Goal: Transaction & Acquisition: Purchase product/service

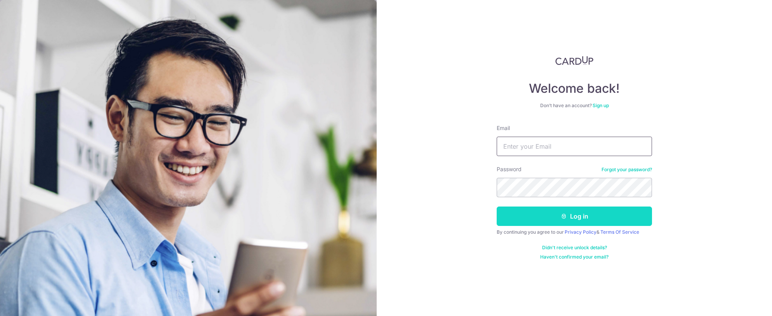
type input "satish@rikvincapital.com"
click at [553, 220] on button "Log in" at bounding box center [574, 216] width 155 height 19
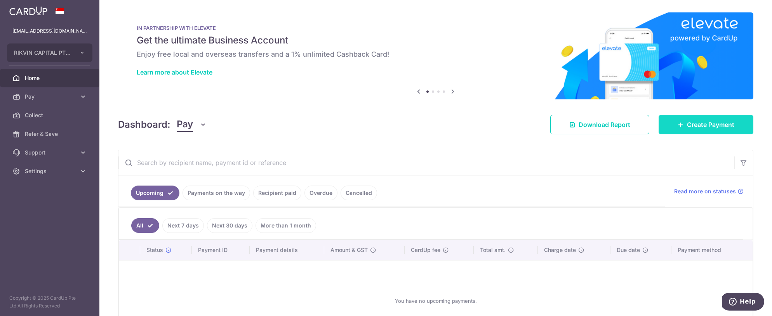
click at [681, 125] on link "Create Payment" at bounding box center [706, 124] width 95 height 19
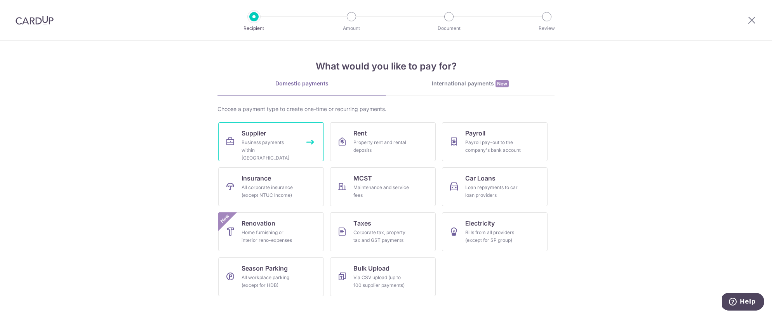
click at [281, 145] on div "Business payments within Singapore" at bounding box center [270, 150] width 56 height 23
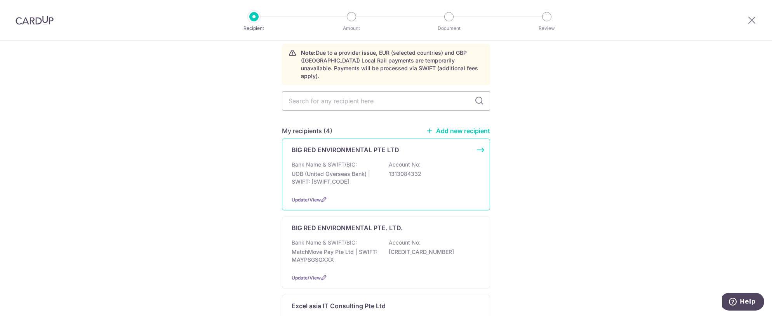
scroll to position [78, 0]
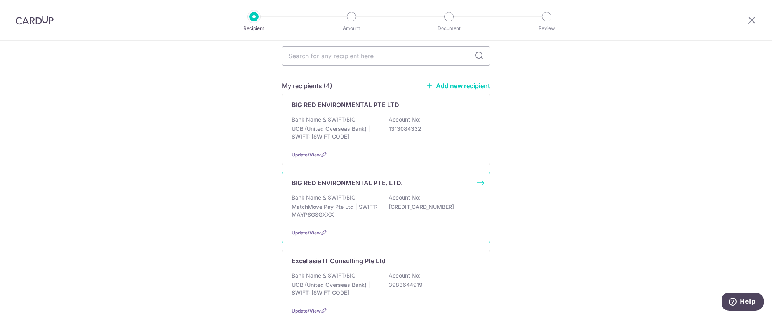
click at [346, 212] on div "Bank Name & SWIFT/BIC: MatchMove Pay Pte Ltd | SWIFT: MAYPSGSGXXX Account No: […" at bounding box center [386, 208] width 189 height 29
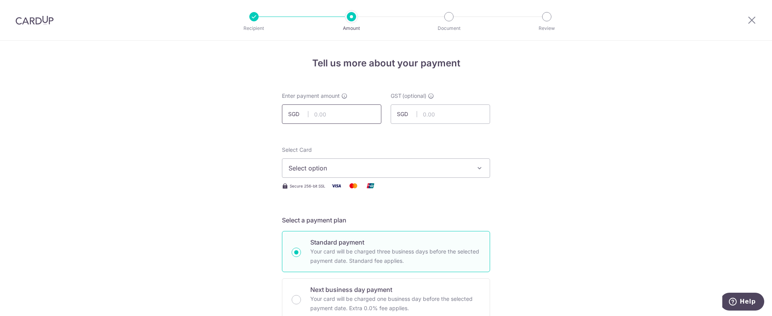
click at [328, 114] on input "text" at bounding box center [331, 113] width 99 height 19
type input "120,000.00"
click at [479, 169] on icon "button" at bounding box center [480, 168] width 8 height 8
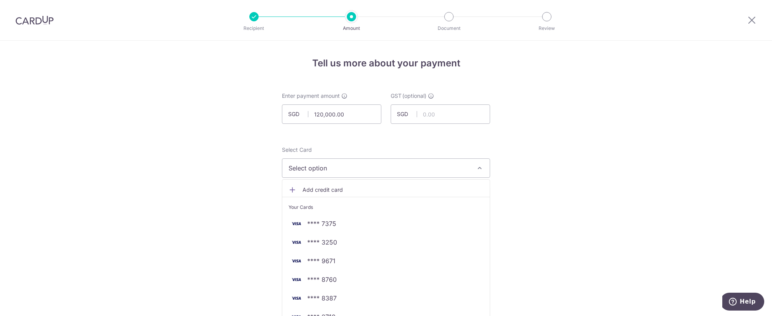
drag, startPoint x: 30, startPoint y: 17, endPoint x: 450, endPoint y: 51, distance: 421.6
click at [30, 17] on img at bounding box center [35, 20] width 38 height 9
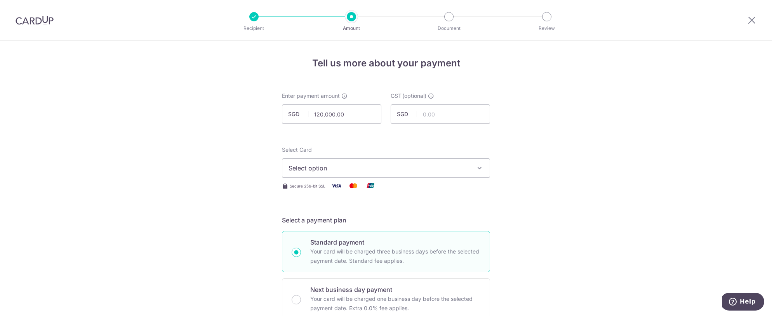
click at [38, 18] on img at bounding box center [35, 20] width 38 height 9
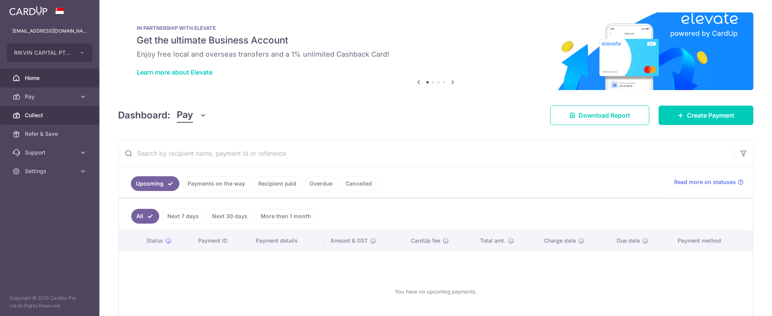
click at [39, 119] on link "Collect" at bounding box center [49, 115] width 99 height 19
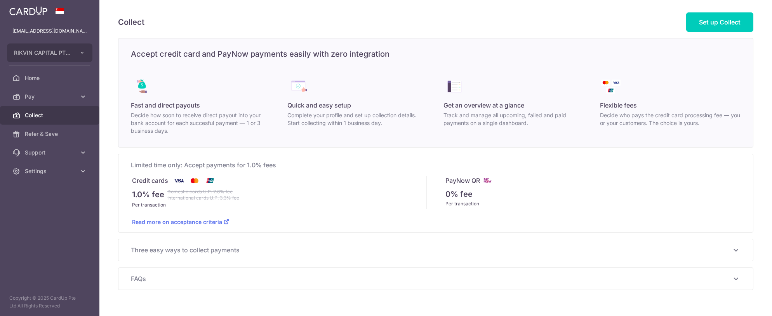
click at [44, 117] on span "Collect" at bounding box center [50, 115] width 51 height 8
click at [41, 98] on span "Pay" at bounding box center [50, 97] width 51 height 8
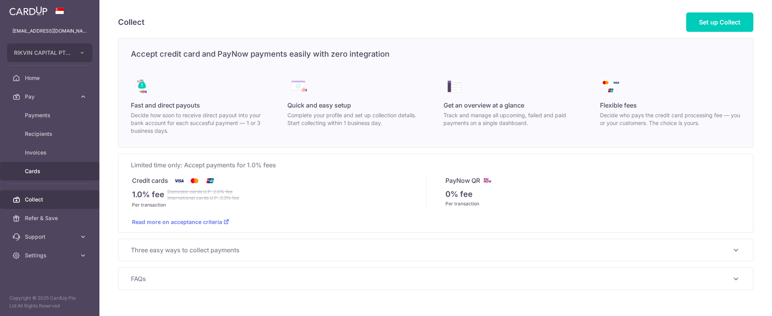
click at [40, 169] on span "Cards" at bounding box center [50, 171] width 51 height 8
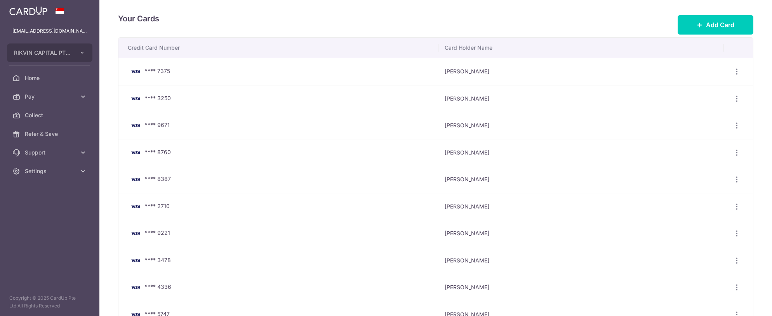
scroll to position [39, 0]
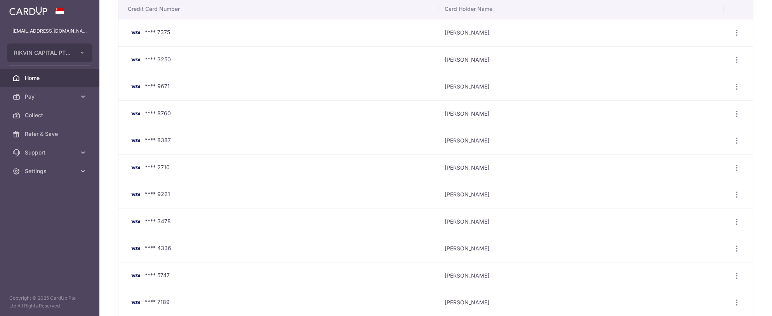
click at [48, 75] on span "Home" at bounding box center [50, 78] width 51 height 8
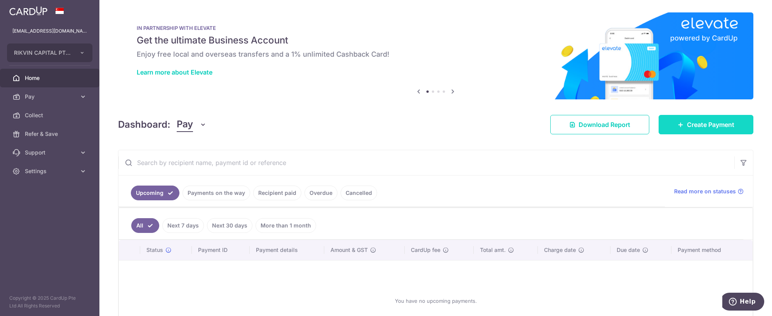
click at [692, 122] on span "Create Payment" at bounding box center [710, 124] width 47 height 9
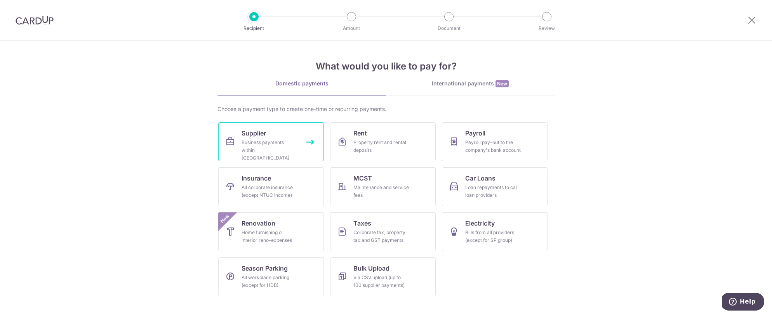
click at [239, 137] on link "Supplier Business payments within Singapore" at bounding box center [271, 141] width 106 height 39
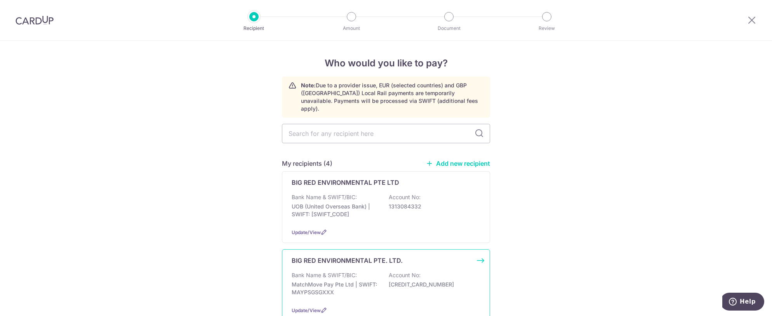
click at [353, 293] on div "BIG RED ENVIRONMENTAL PTE. LTD. Bank Name & SWIFT/BIC: MatchMove Pay Pte Ltd | …" at bounding box center [386, 285] width 208 height 72
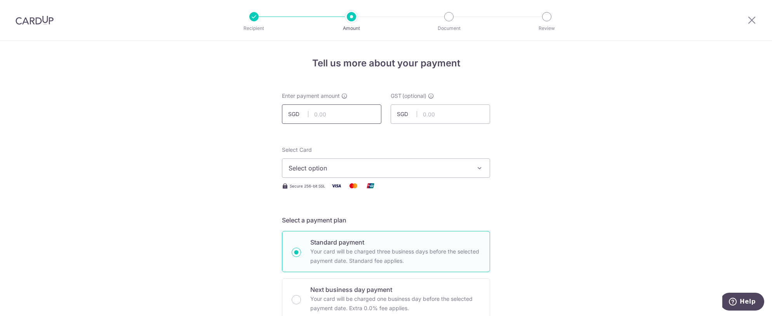
click at [317, 115] on input "text" at bounding box center [331, 113] width 99 height 19
type input "120,000.00"
drag, startPoint x: 454, startPoint y: 145, endPoint x: 460, endPoint y: 145, distance: 6.2
click at [427, 174] on button "Select option" at bounding box center [386, 167] width 208 height 19
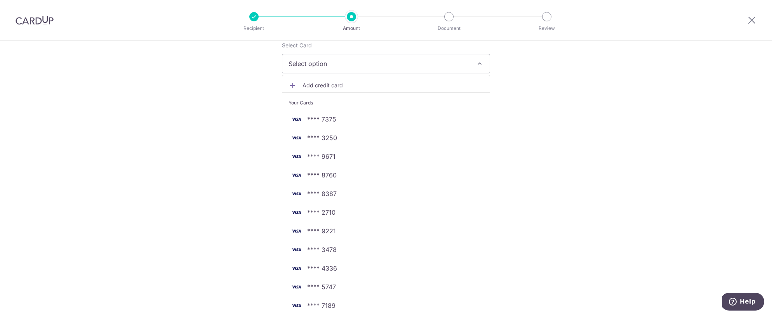
scroll to position [117, 0]
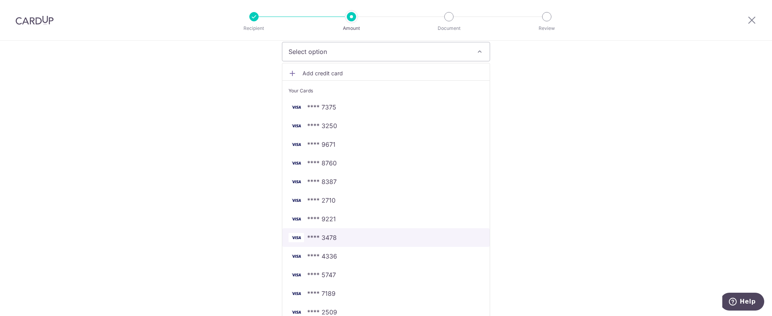
drag, startPoint x: 408, startPoint y: 231, endPoint x: 461, endPoint y: 205, distance: 59.7
click at [408, 231] on link "**** 3478" at bounding box center [385, 237] width 207 height 19
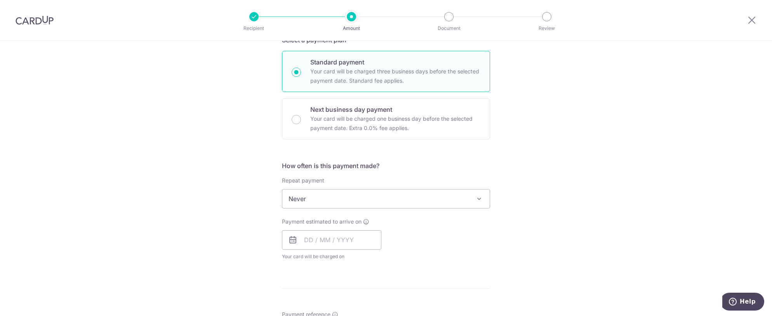
scroll to position [194, 0]
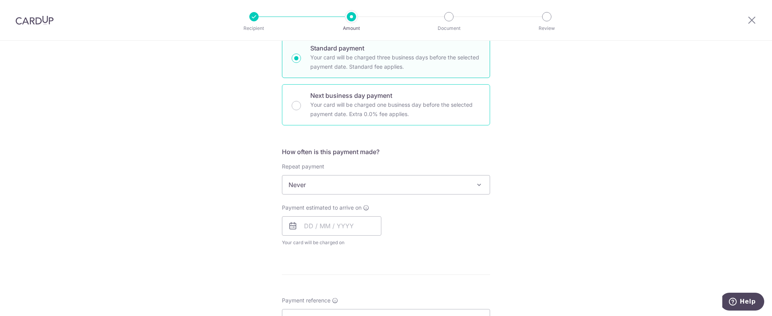
click at [327, 98] on p "Next business day payment" at bounding box center [395, 95] width 170 height 9
click at [301, 101] on input "Next business day payment Your card will be charged one business day before the…" at bounding box center [296, 105] width 9 height 9
radio input "false"
radio input "true"
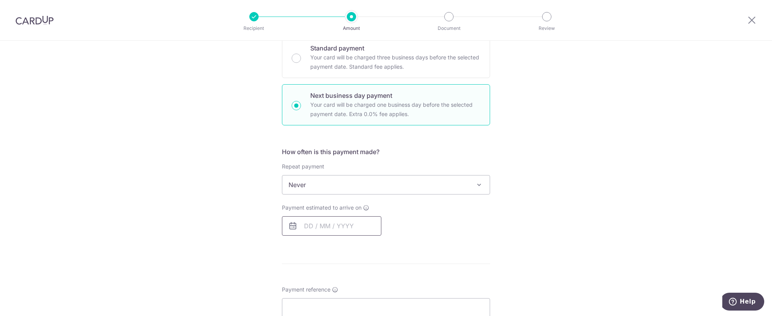
click at [332, 226] on input "text" at bounding box center [331, 225] width 99 height 19
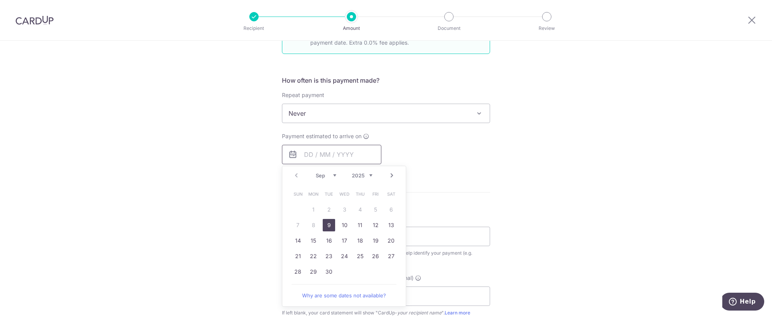
scroll to position [311, 0]
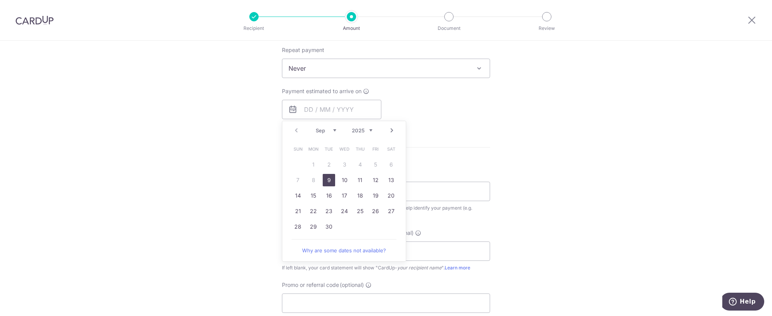
click at [326, 179] on link "9" at bounding box center [329, 180] width 12 height 12
type input "[DATE]"
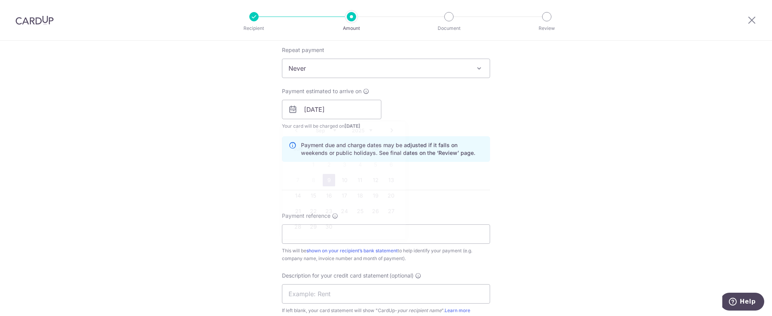
click at [220, 168] on div "Tell us more about your payment Enter payment amount SGD 120,000.00 120000.00 G…" at bounding box center [386, 142] width 772 height 824
click at [301, 236] on input "Payment reference" at bounding box center [386, 233] width 208 height 19
type input "BRE"
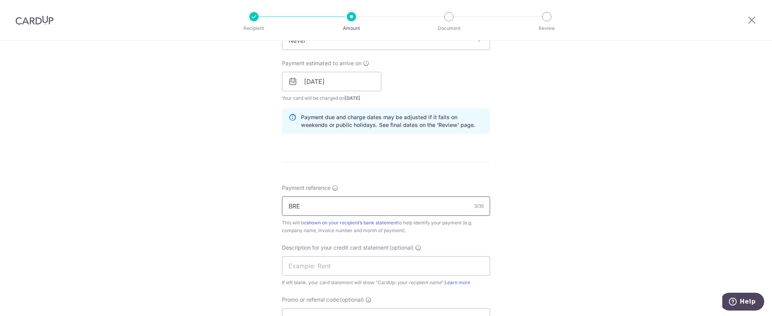
scroll to position [388, 0]
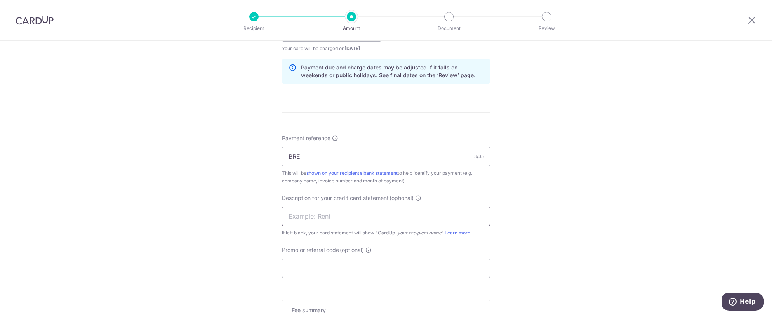
click at [306, 216] on input "text" at bounding box center [386, 216] width 208 height 19
click at [621, 216] on div "Tell us more about your payment Enter payment amount SGD 120,000.00 120000.00 G…" at bounding box center [386, 64] width 772 height 824
click at [333, 268] on input "Promo or referral code (optional)" at bounding box center [386, 268] width 208 height 19
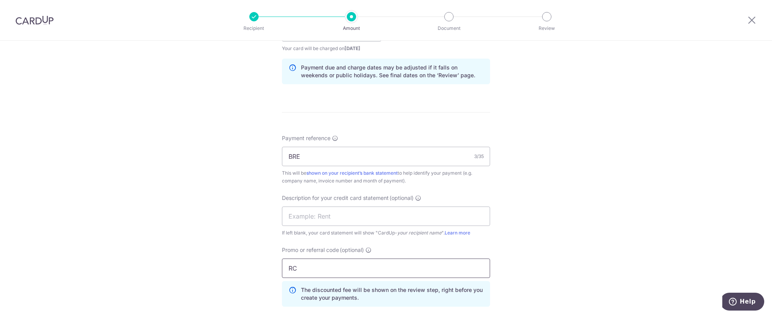
type input "R"
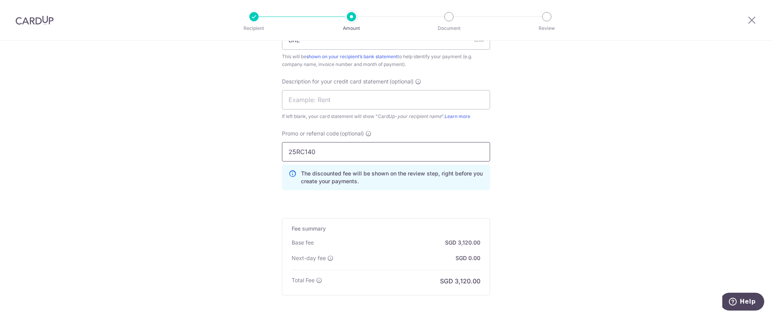
scroll to position [544, 0]
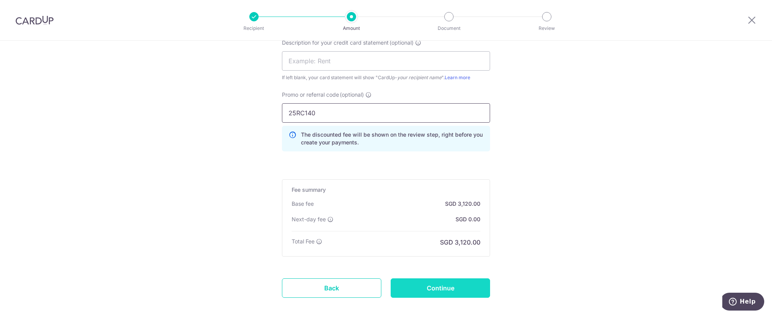
type input "25RC140"
click at [447, 288] on input "Continue" at bounding box center [440, 287] width 99 height 19
type input "Create Schedule"
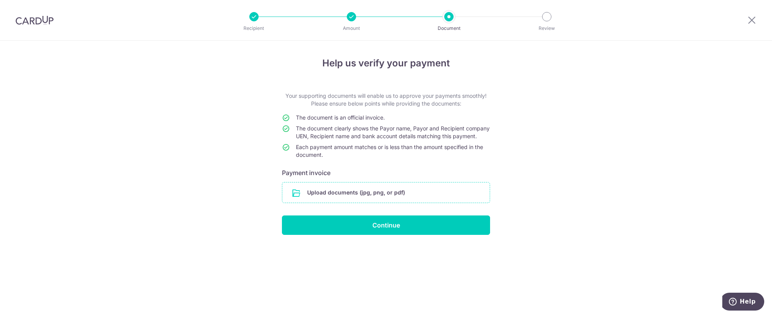
click at [350, 194] on input "file" at bounding box center [385, 193] width 207 height 20
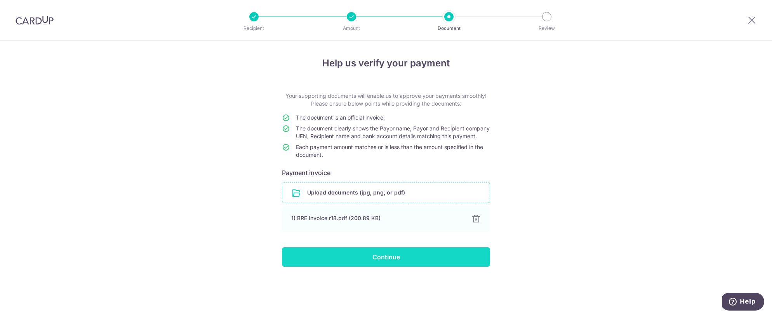
click at [376, 265] on input "Continue" at bounding box center [386, 256] width 208 height 19
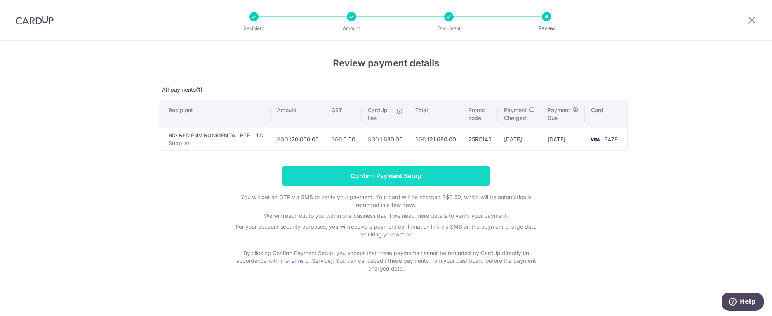
click at [420, 172] on input "Confirm Payment Setup" at bounding box center [386, 175] width 208 height 19
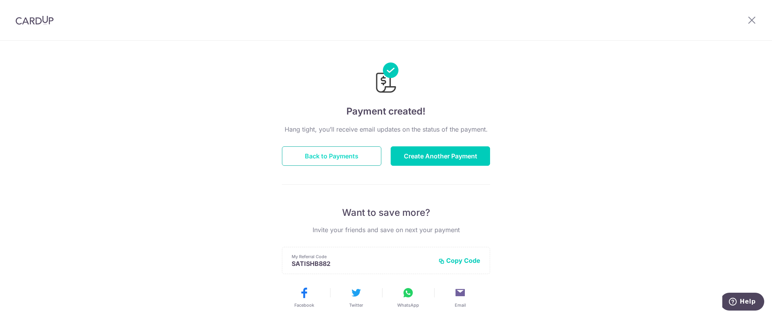
click at [342, 158] on button "Back to Payments" at bounding box center [331, 155] width 99 height 19
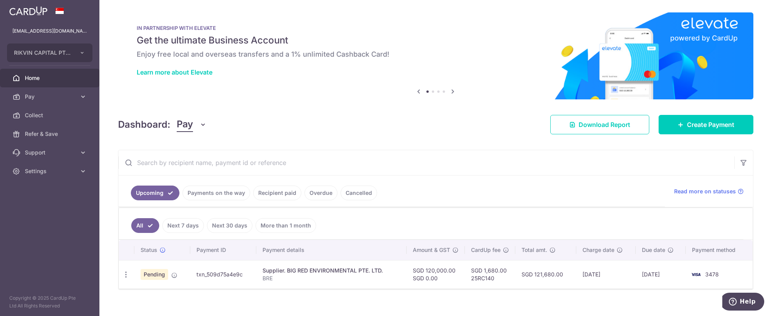
scroll to position [8, 0]
